Goal: Communication & Community: Answer question/provide support

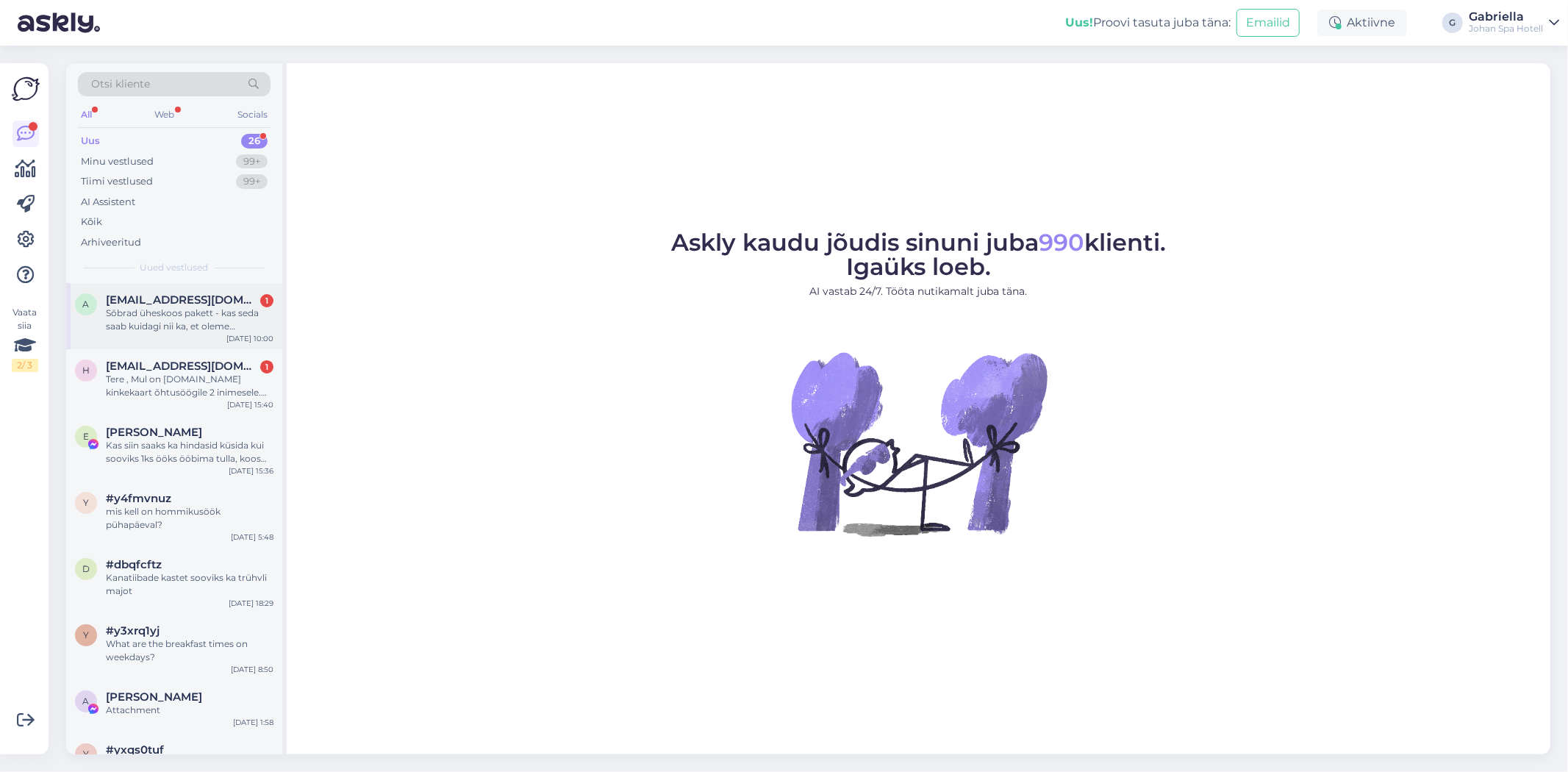
click at [176, 307] on div "Sõbrad üheskoos pakett - kas seda saab kuidagi nii ka, et oleme kolmekesi 2 täi…" at bounding box center [189, 320] width 167 height 27
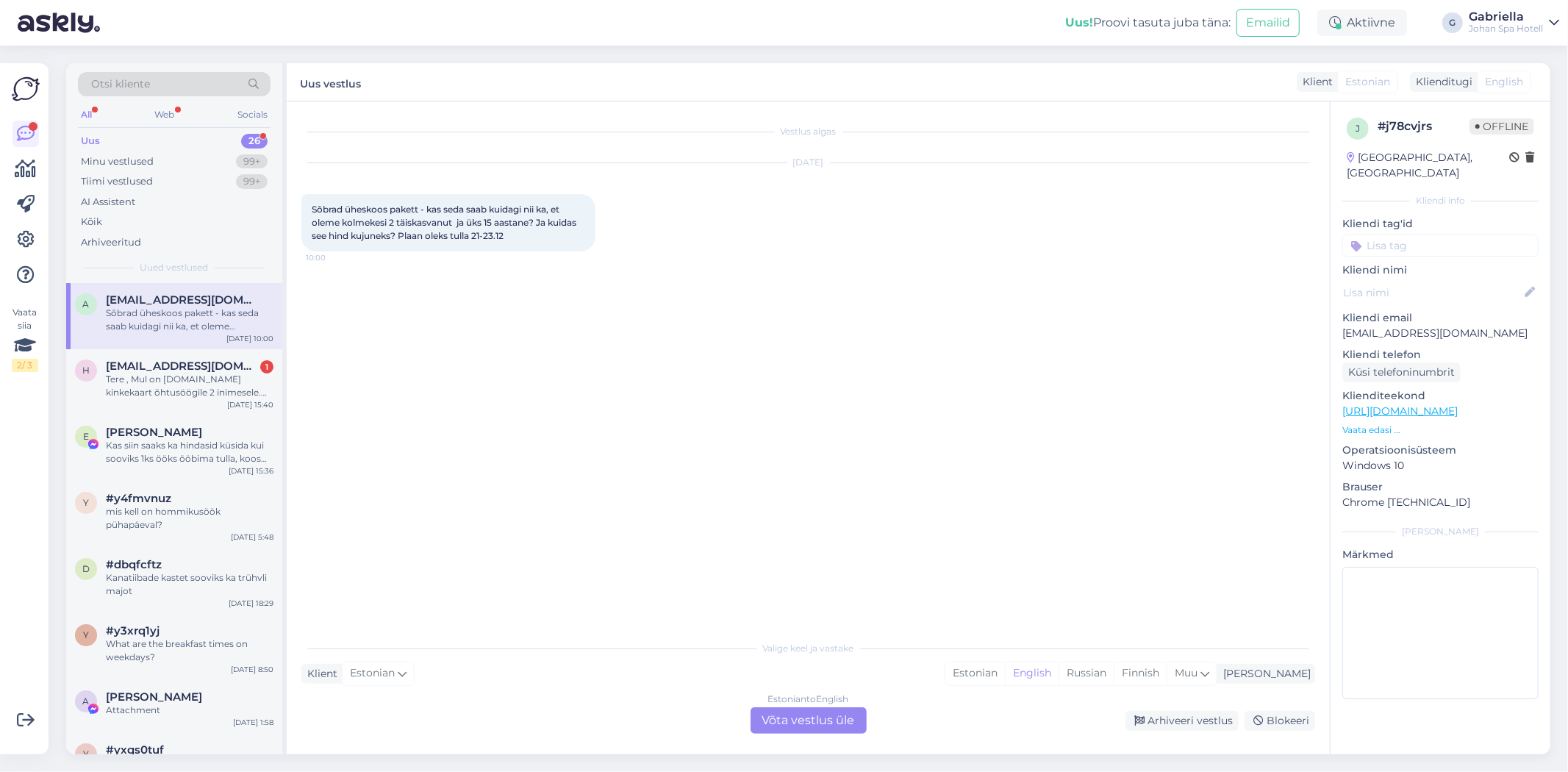
click at [842, 712] on div "Estonian to English Võta vestlus üle" at bounding box center [808, 720] width 116 height 27
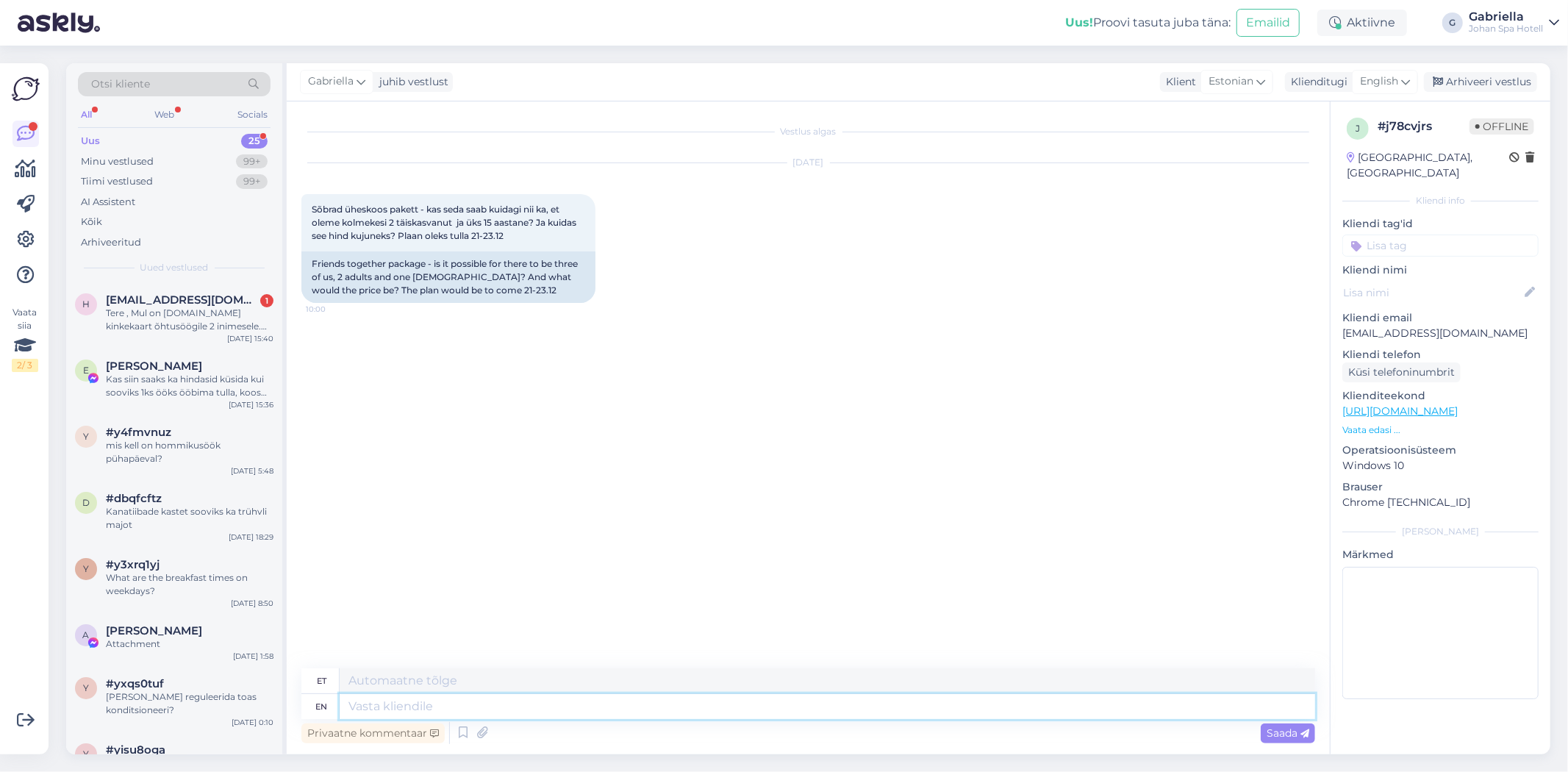
click at [701, 711] on textarea at bounding box center [828, 706] width 976 height 25
type textarea "Tere!"
type textarea "Tere! Broneerides o"
type textarea "Tere! Broneerid"
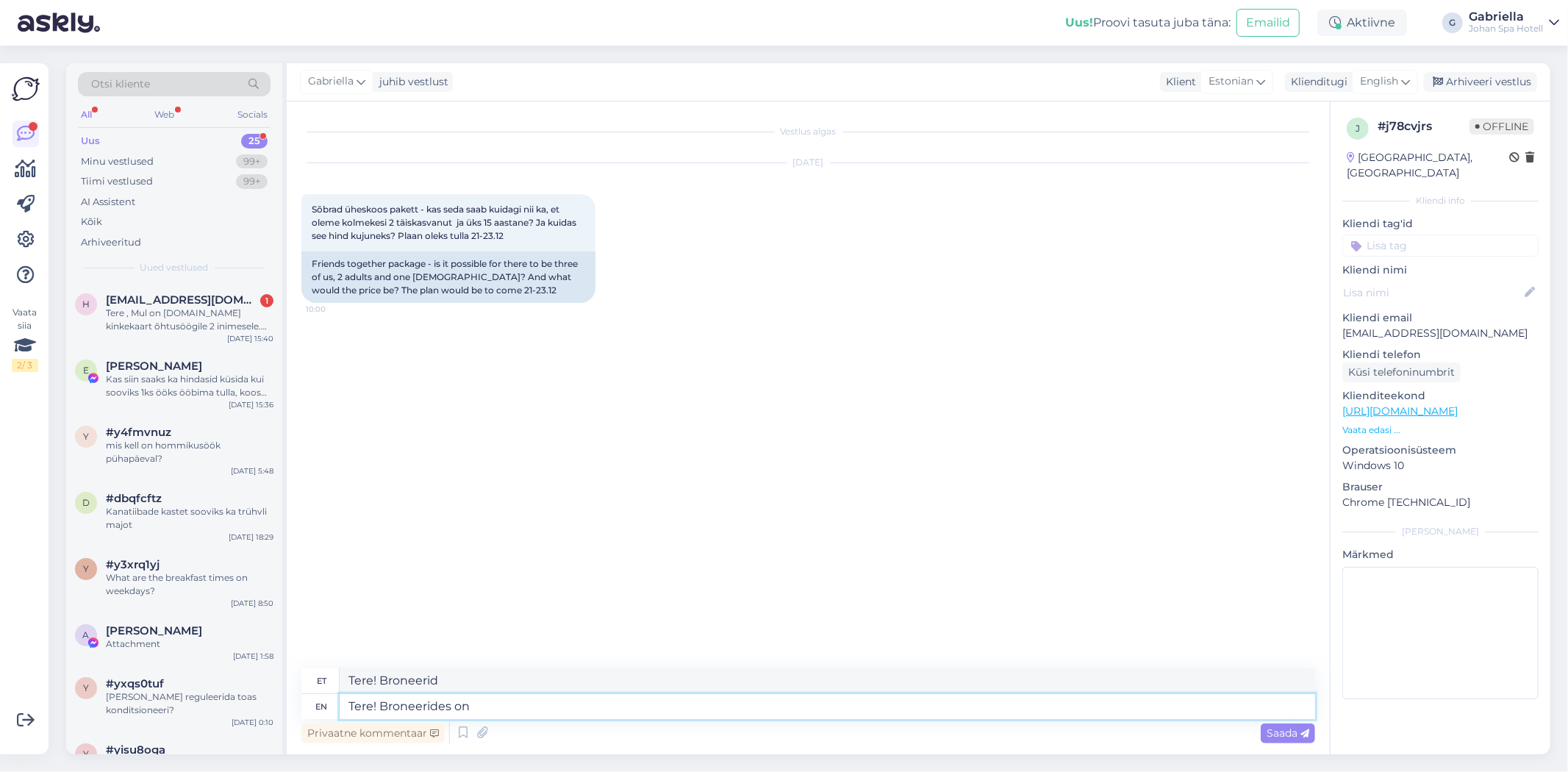
type textarea "Tere! Broneerides on v"
type textarea "Tere! Broneerid edasi"
type textarea "Tere! Broneerides on võimalik p"
type textarea "Tere! Broneerides on võimalik"
type textarea "Tere! Broneerides on võimalik paketile li"
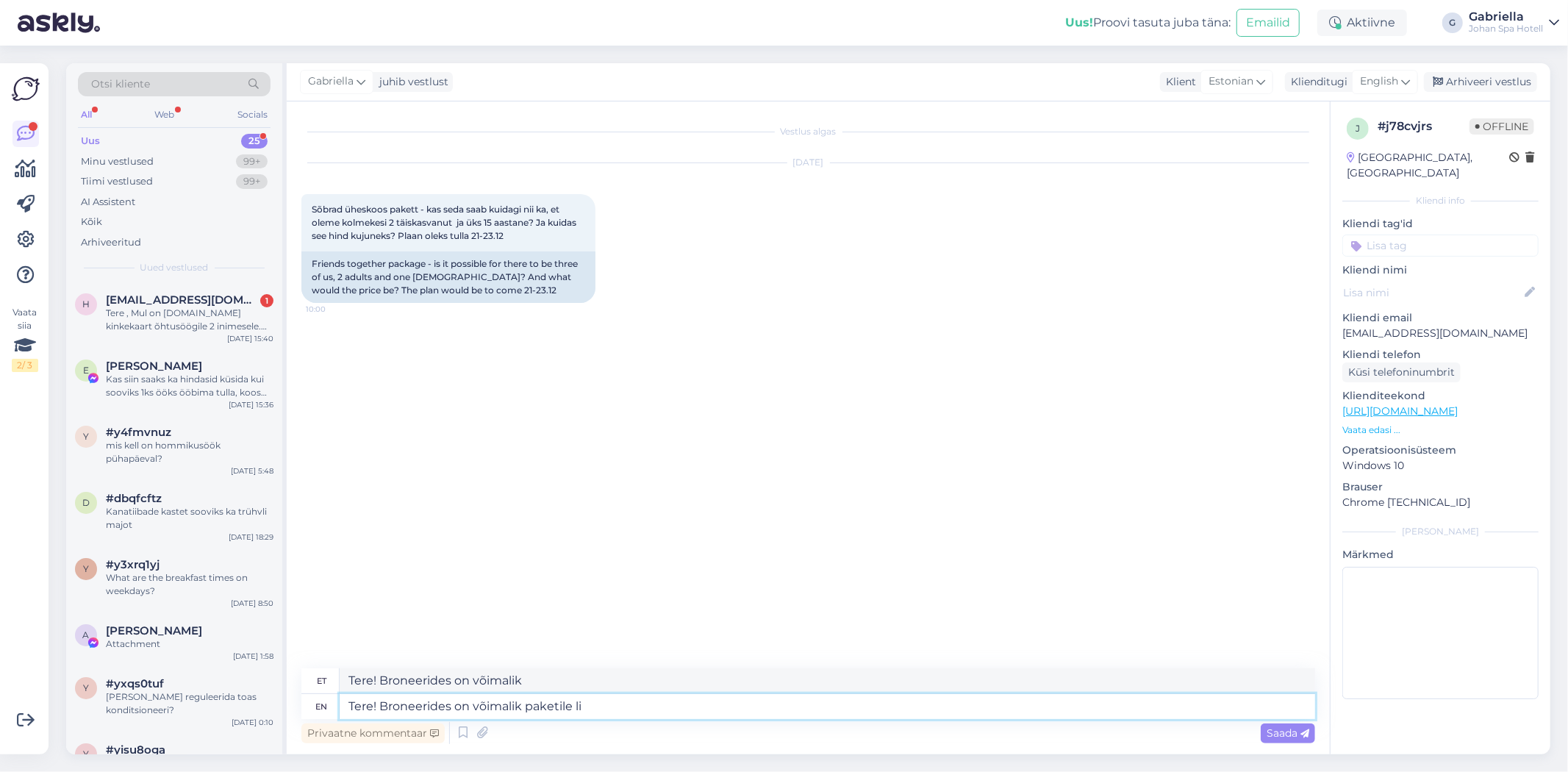
type textarea "Tere! Broneerides on võimalik paketile"
type textarea "Tere! Broneerides on võimalik paketile lisada"
type textarea "Tere! Broneerides on võimalik paketile lisada laps, l"
type textarea "Tere! Broneerides on võimalik paketile lisada ringi,"
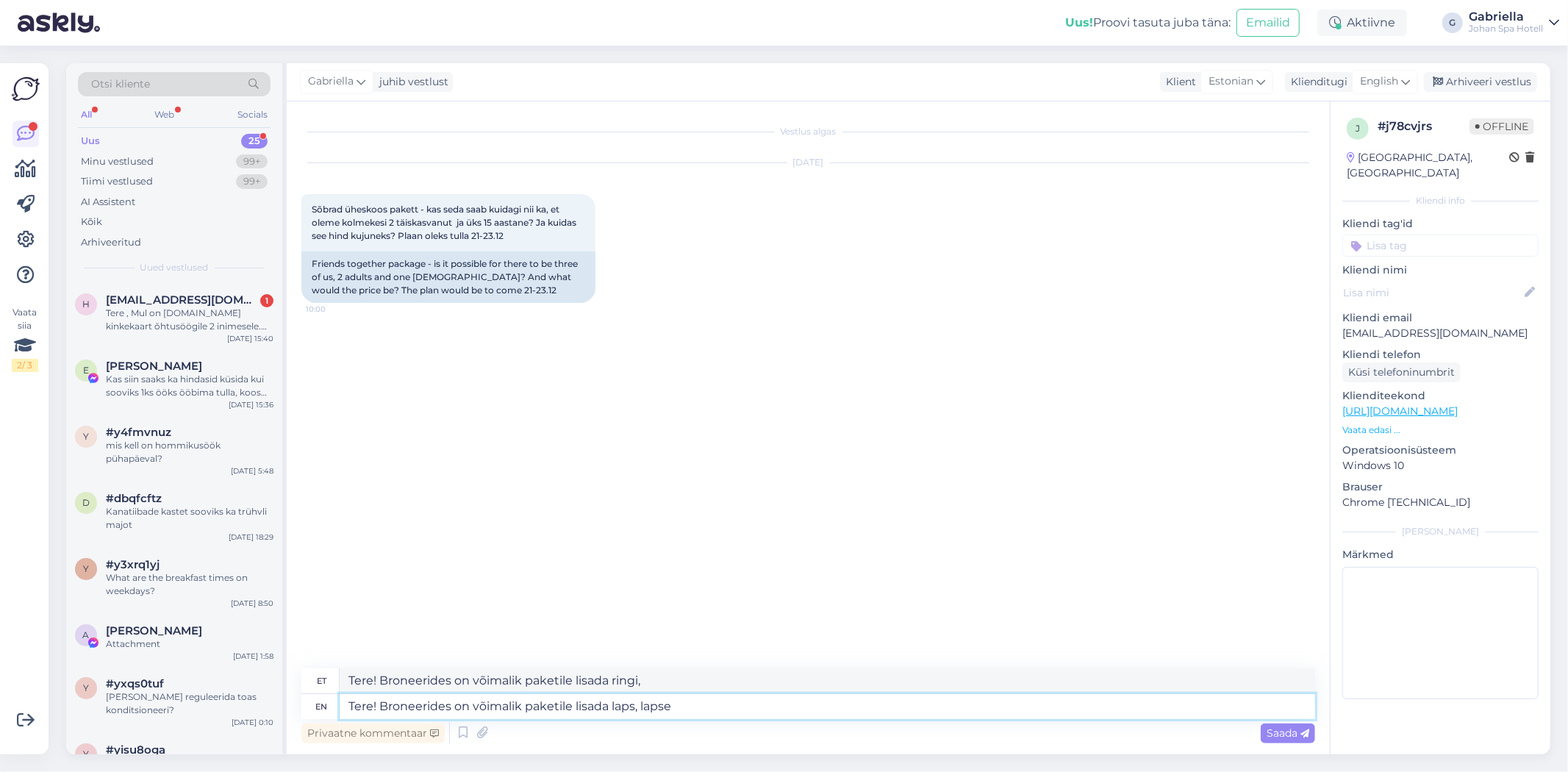
type textarea "Tere! Broneerides on võimalik paketile lisada laps, lapse"
type textarea "Tere! Broneerides on võimalik paketile lisada laps, aeg"
type textarea "Tere! Broneerides on võimalik paketile lisada laps, lapse lisatasu"
type textarea "Tere! Broneerides on võimalik paketile lisada laps, lapse lisatasu 20€/öö"
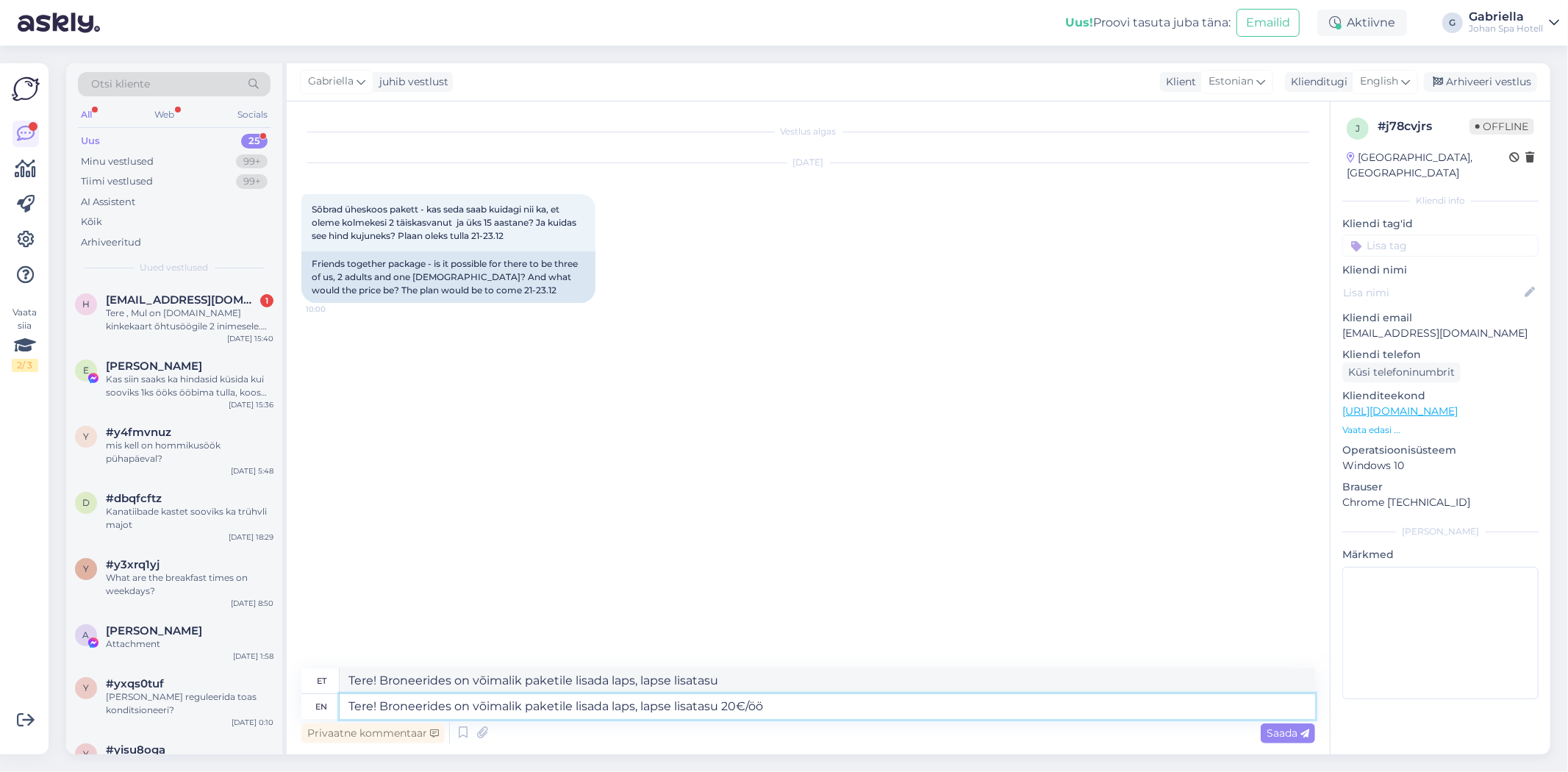
type textarea "Tere! Broneerides on võimalik paketile lisada laps, lapse lisatasu 20€/öö"
type textarea "Tere! Broneerides on võimalik paketile lisada laps, lapse lisatasu 20€/öö."
type textarea "Tere! Broneerides on võimalik paketile lisada laps, lapse lisatasu 20€/öö. [PER…"
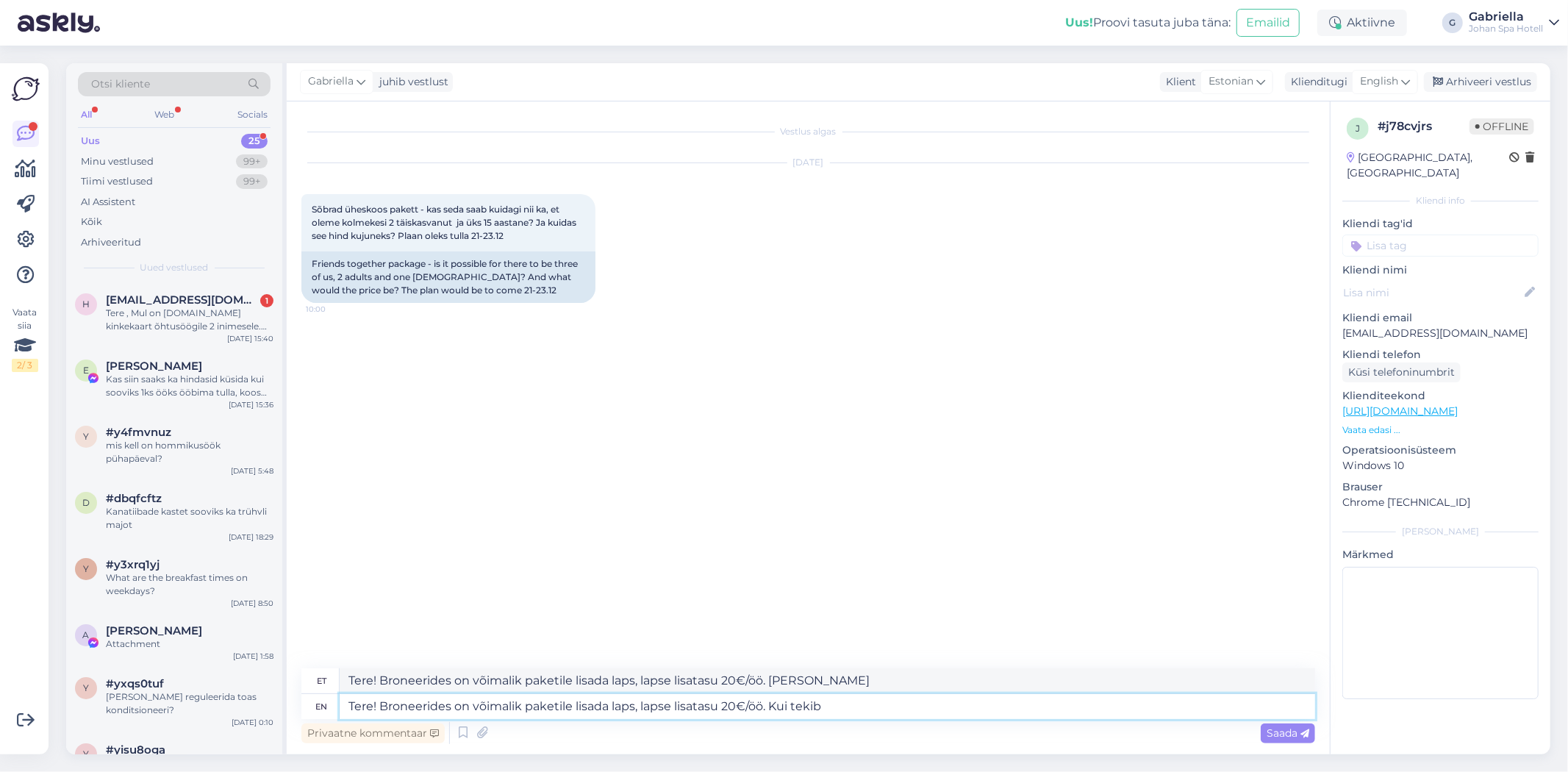
type textarea "Tere! Broneerides on võimalik paketile lisada laps, lapse lisatasu 20€/öö. Kui …"
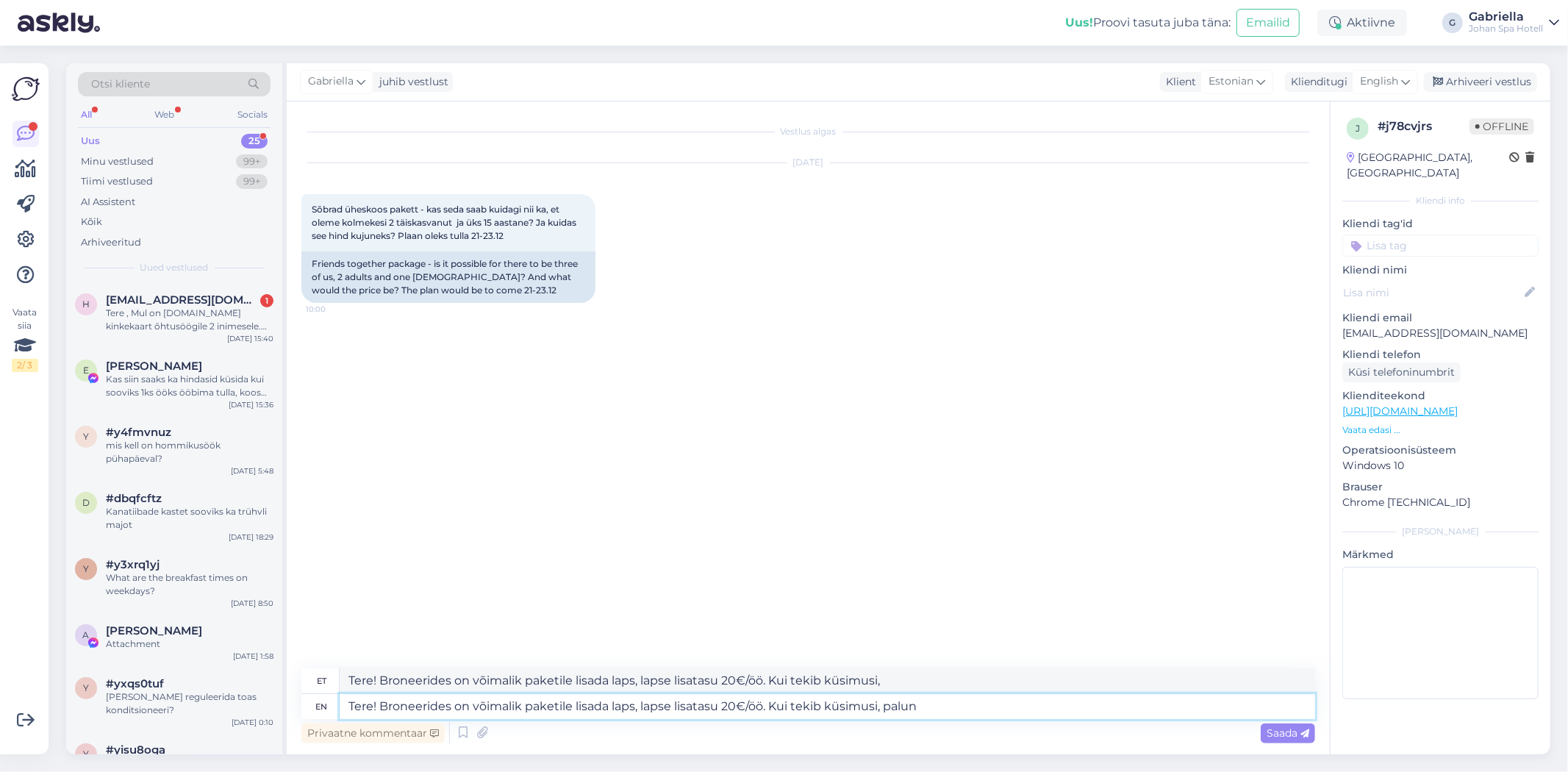
type textarea "Tere! Broneerides on võimalik paketile lisada laps, lapse lisatasu 20€/öö. Kui …"
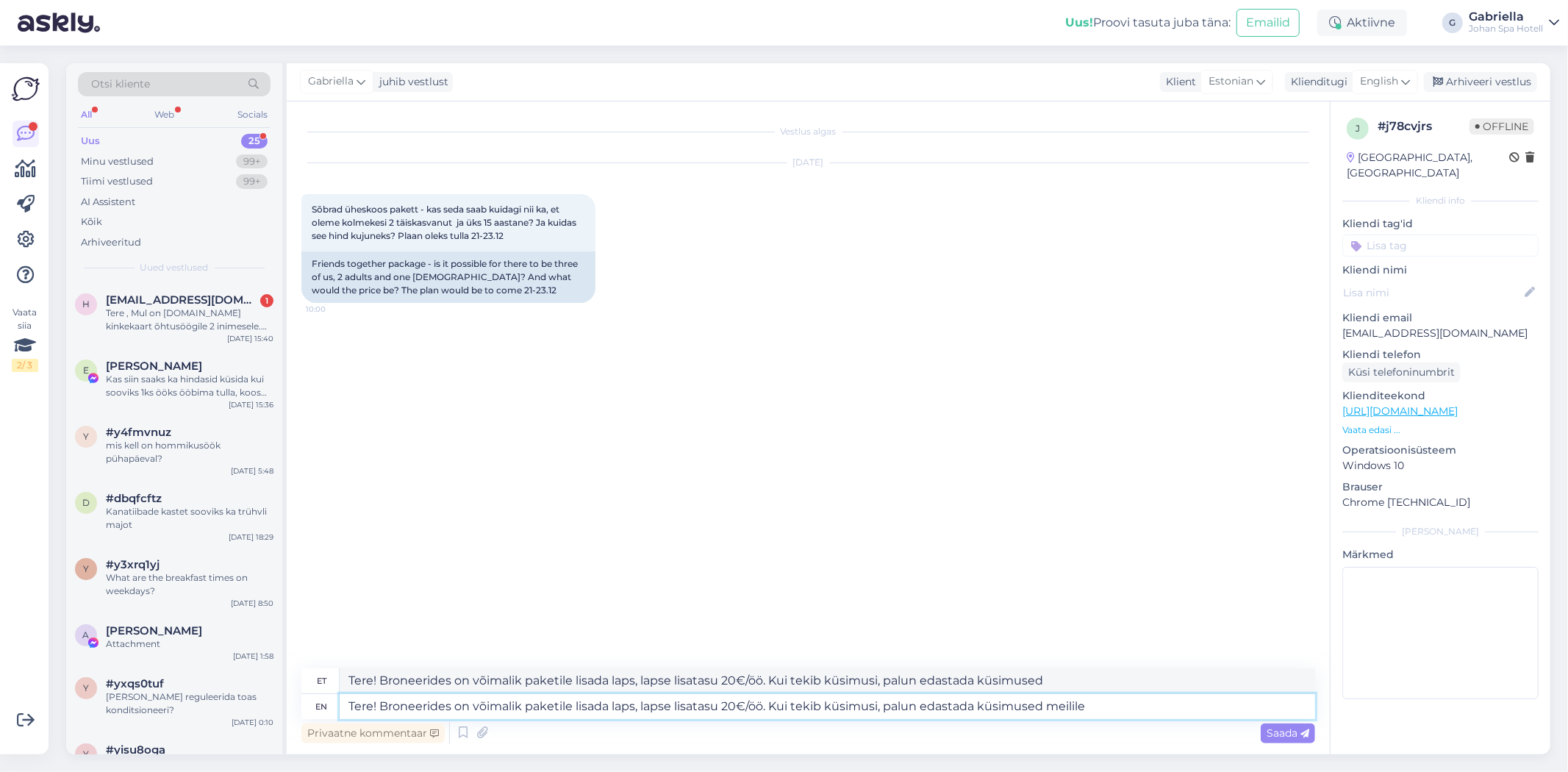
type textarea "Tere! Broneerides on võimalik paketile lisada laps, lapse lisatasu 20€/öö. Kui …"
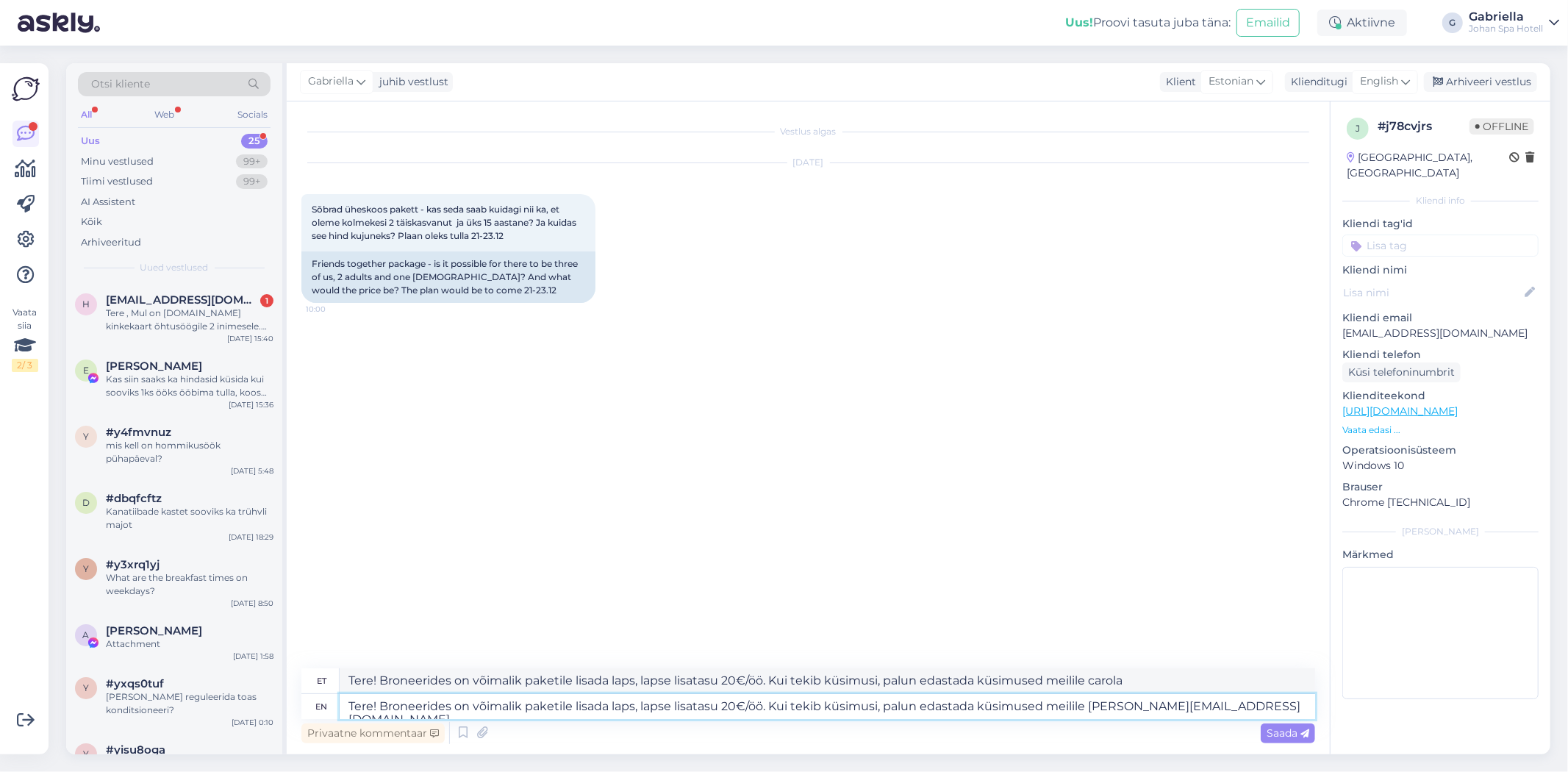
type textarea "Tere! Broneerides on võimalik paketile lisada laps, lapse lisatasu 20€/öö. Kui …"
click at [825, 712] on textarea "Tere! Broneerides on võimalik paketile lisada laps, lapse lisatasu 20€/öö. Kui …" at bounding box center [828, 706] width 976 height 25
drag, startPoint x: 1085, startPoint y: 707, endPoint x: 772, endPoint y: 712, distance: 313.0
click at [772, 712] on textarea "Tere! Broneerides on võimalik paketile lisada laps, lapse lisatasu 20€/öö. Kui …" at bounding box center [828, 706] width 976 height 25
type textarea "Tere! Broneerides on võimalik paketile lisada laps, lapse lisatasu 20€/öö. [PER…"
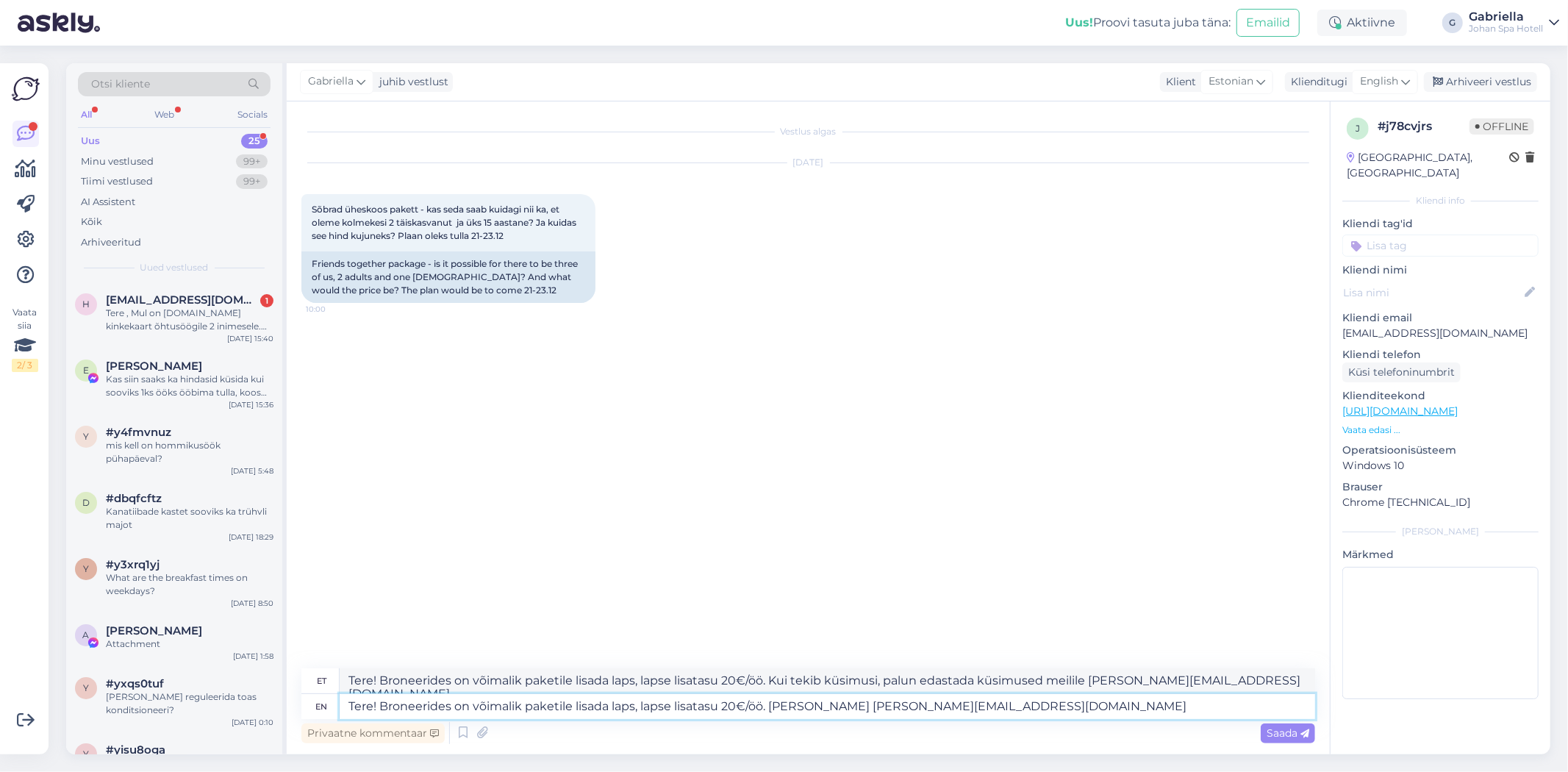
type textarea "Tere! Broneerides on võimalik paketile lisada laps, lapse lisatasu 20€/öö. T [E…"
type textarea "Tere! Broneerides on võimalik paketile lisada laps, lapse lisatasu 20€/öö. Täps…"
type textarea "Tere! Broneerides on võimalik paketile lisada laps, lapse lisatasu 20€/öö. Tä […"
type textarea "Tere! Broneerides on võimalik paketile lisada laps, lapse lisatasu 20€/öö. Täps…"
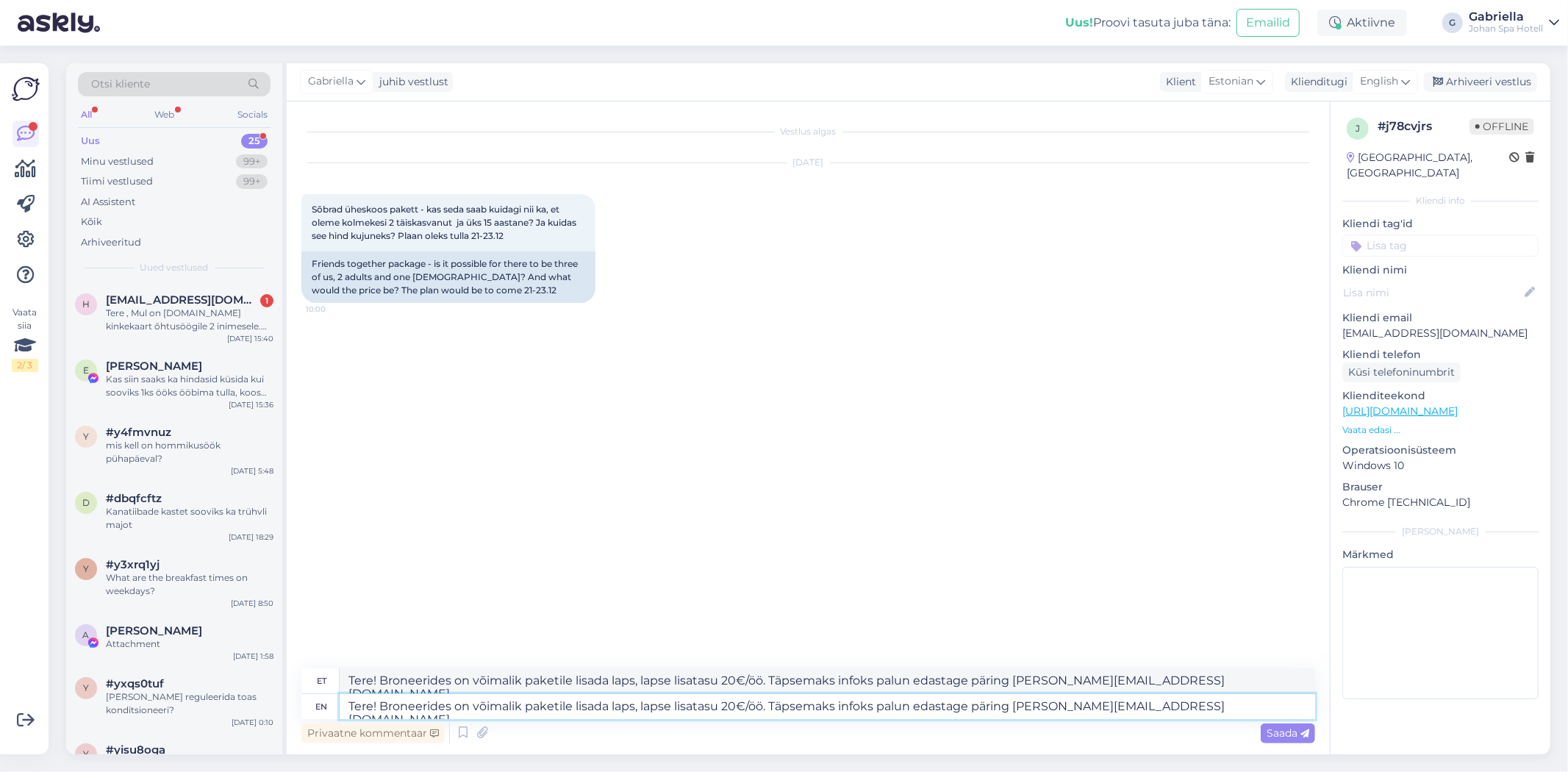
click at [1130, 710] on textarea "Tere! Broneerides on võimalik paketile lisada laps, lapse lisatasu 20€/öö. Täps…" at bounding box center [828, 706] width 976 height 25
type textarea "Tere! Broneerides on võimalik paketile lisada laps, lapse lisatasu 20€/öö. Täps…"
click at [1294, 736] on span "Saada" at bounding box center [1288, 733] width 43 height 13
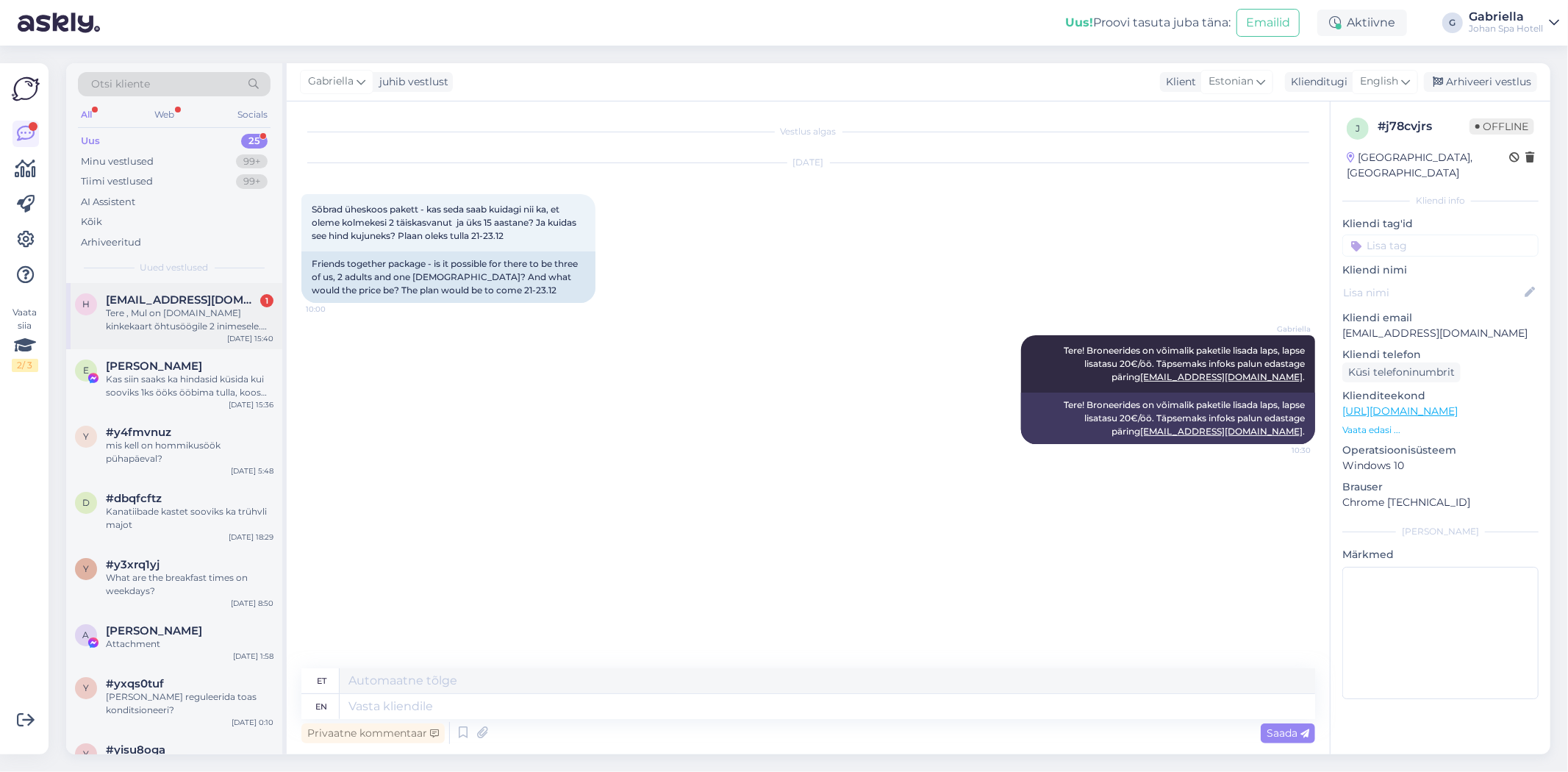
click at [218, 309] on div "Tere , Mul on [DOMAIN_NAME] kinkekaart õhtusöögile 2 inimesele. Kas oleks võima…" at bounding box center [189, 320] width 167 height 27
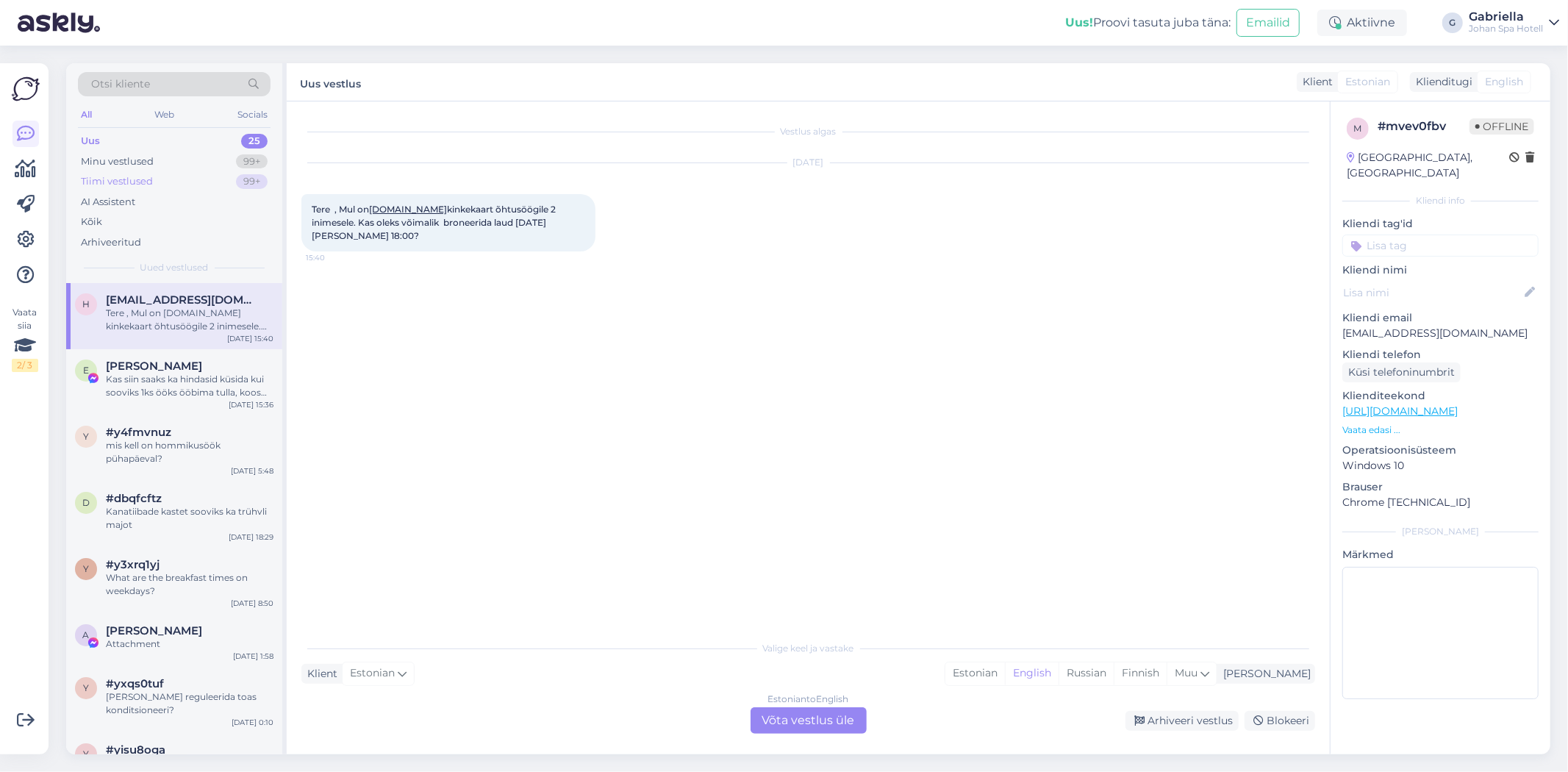
click at [156, 182] on div "Tiimi vestlused 99+" at bounding box center [174, 181] width 192 height 20
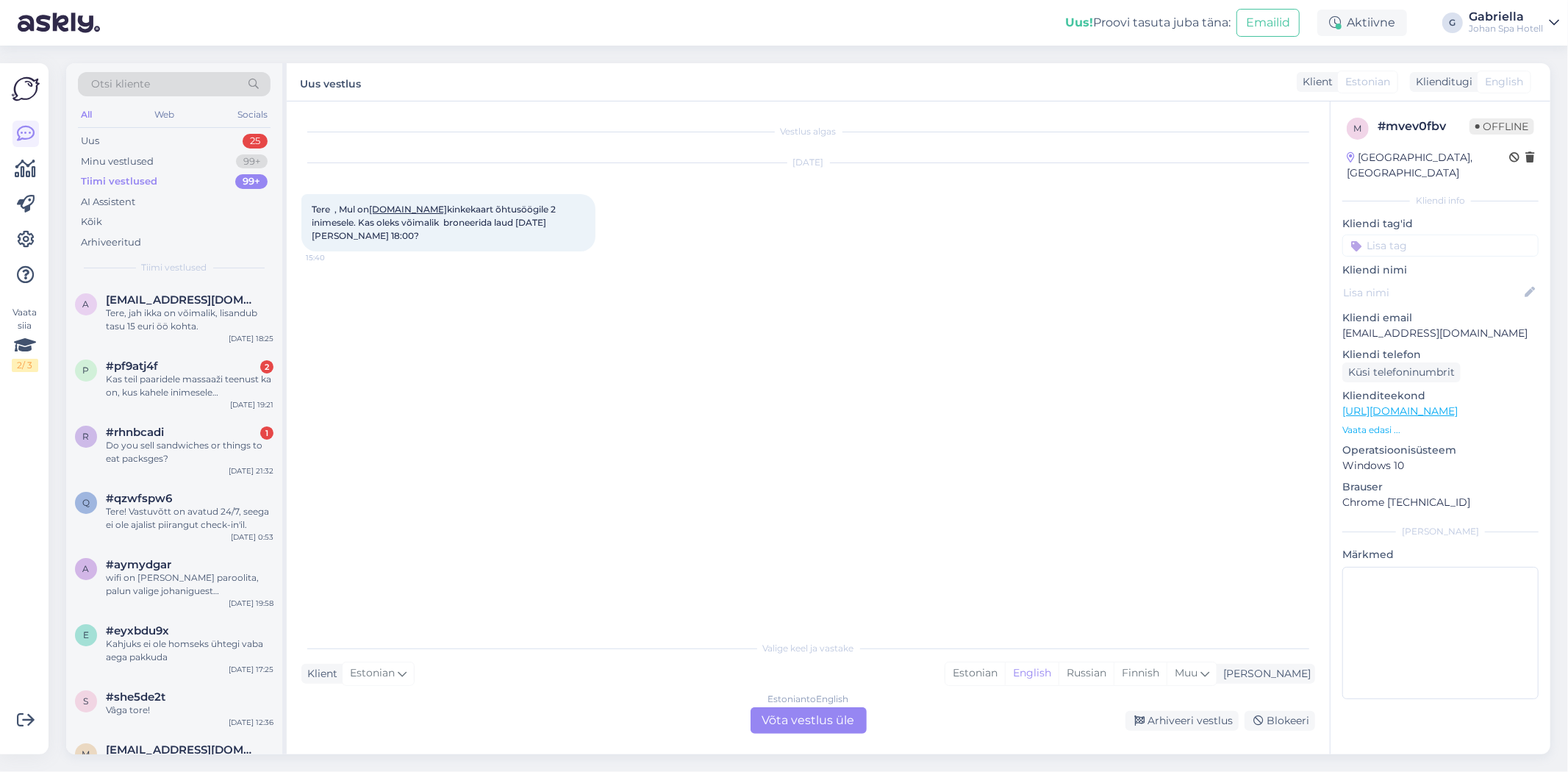
click at [164, 281] on div "Otsi kliente All Web Socials Uus 25 Minu vestlused 99+ Tiimi vestlused 99+ AI A…" at bounding box center [175, 173] width 216 height 220
click at [171, 303] on span "[EMAIL_ADDRESS][DOMAIN_NAME]" at bounding box center [183, 300] width 153 height 13
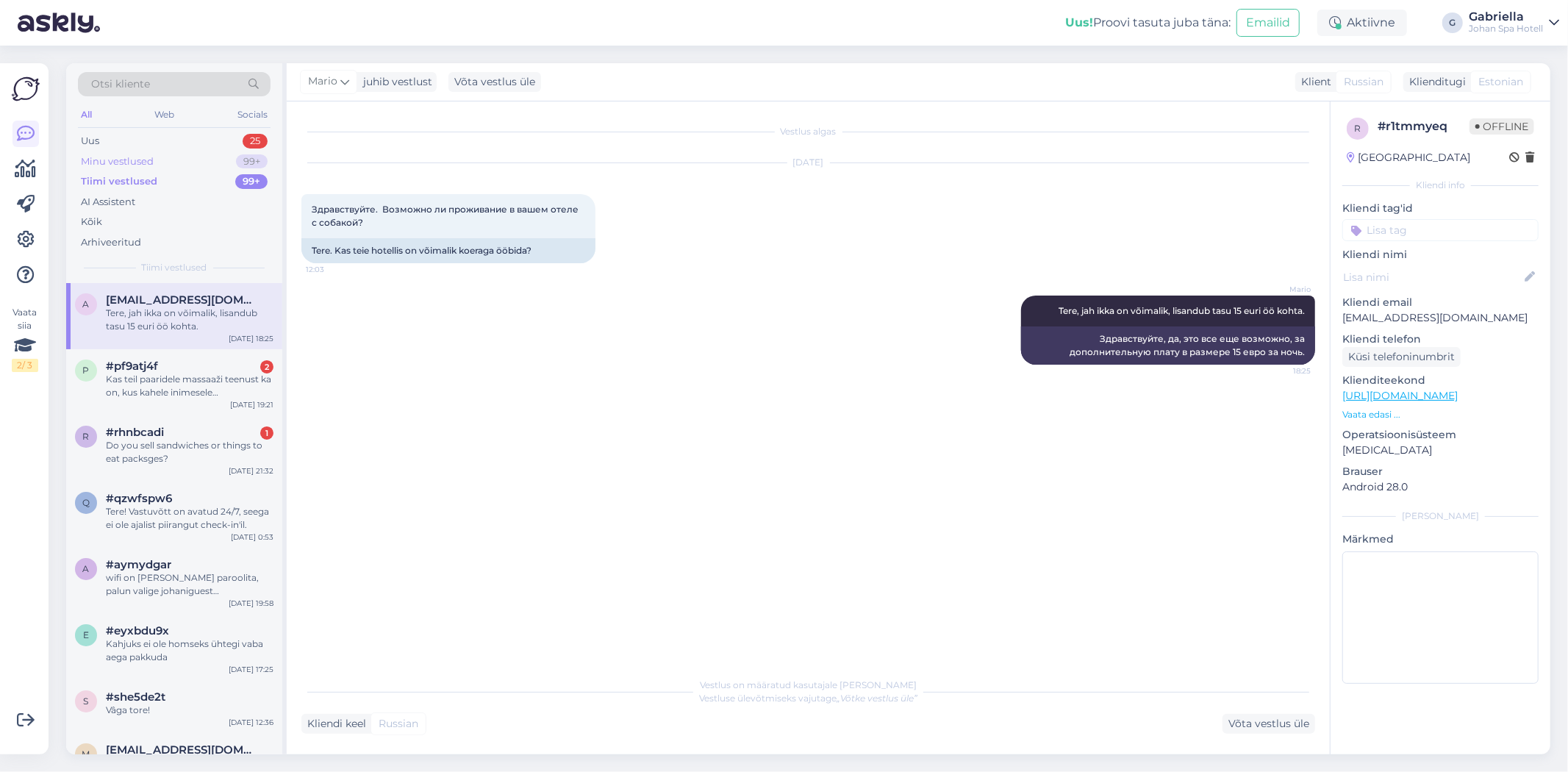
click at [187, 160] on div "Minu vestlused 99+" at bounding box center [174, 162] width 192 height 20
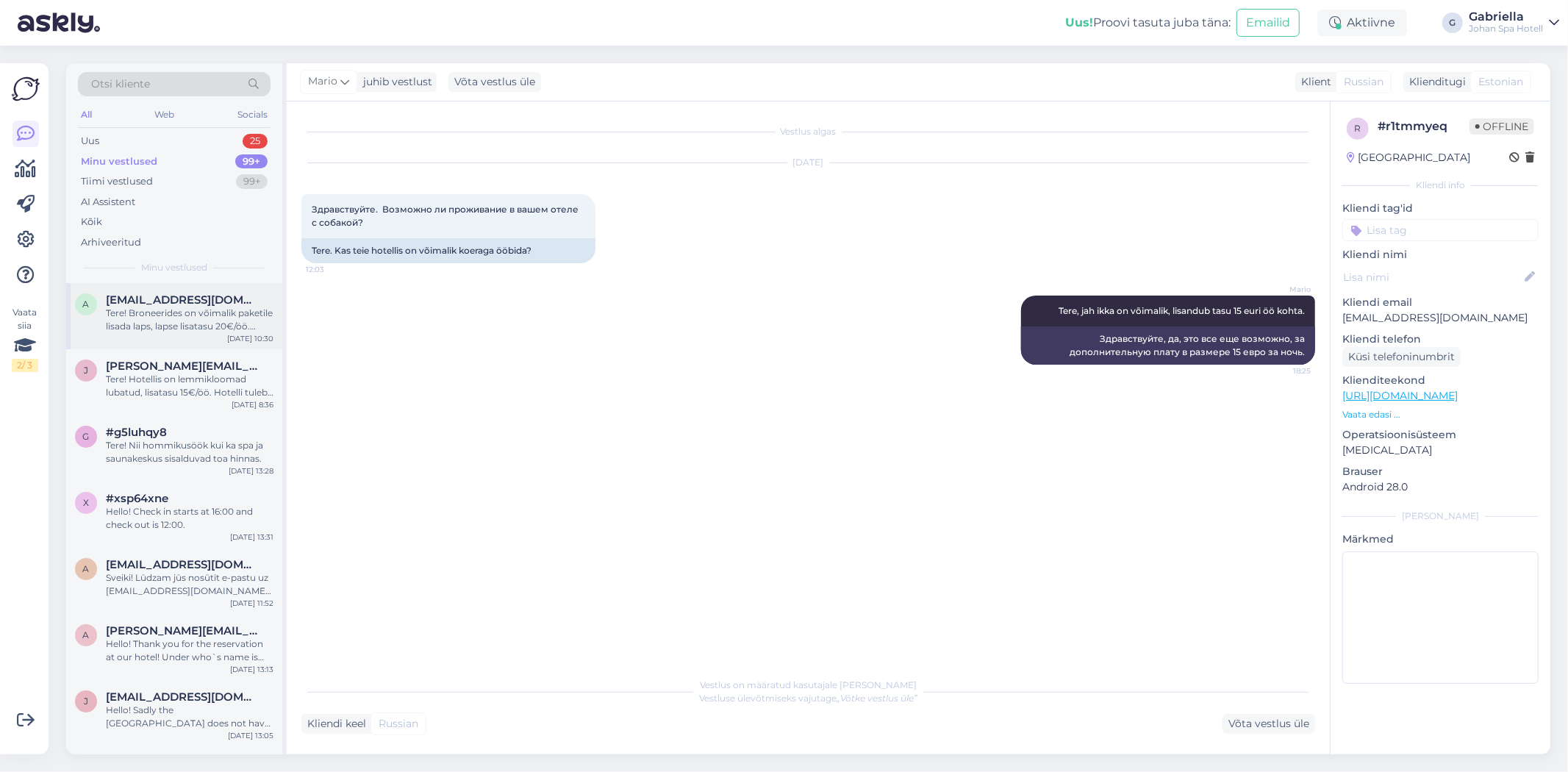
click at [192, 307] on div "Tere! Broneerides on võimalik paketile lisada laps, lapse lisatasu 20€/öö. Täps…" at bounding box center [189, 320] width 167 height 27
